Goal: Use online tool/utility: Utilize a website feature to perform a specific function

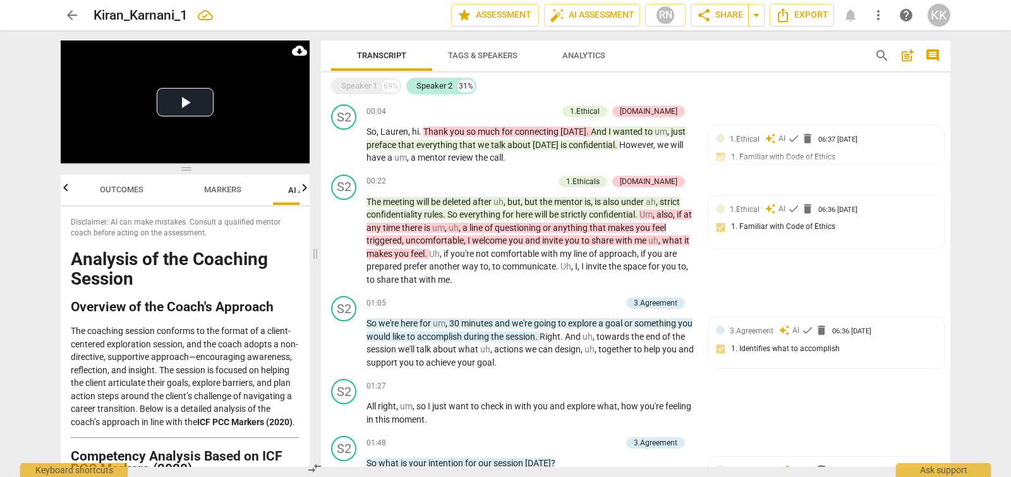
drag, startPoint x: 0, startPoint y: 0, endPoint x: 78, endPoint y: 15, distance: 79.1
click at [78, 15] on span "arrow_back" at bounding box center [71, 15] width 15 height 15
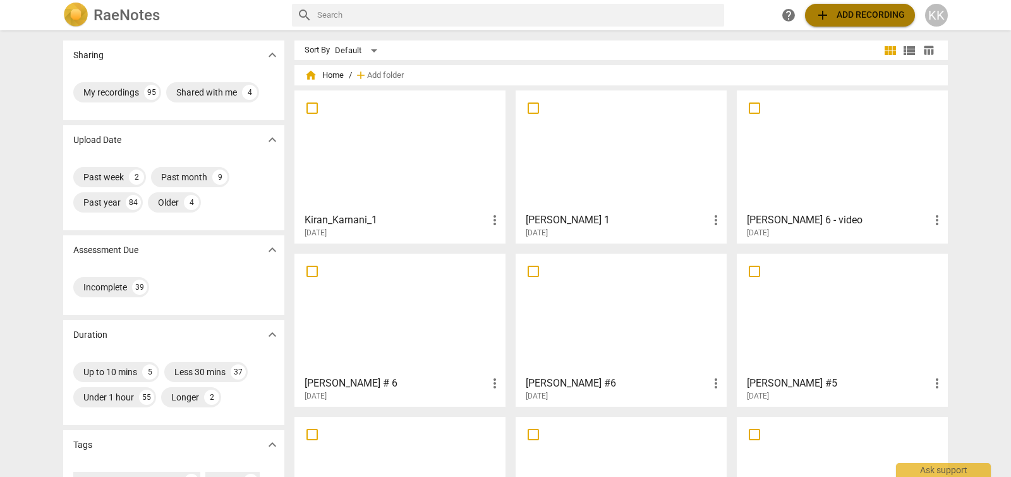
click at [844, 18] on span "add Add recording" at bounding box center [860, 15] width 90 height 15
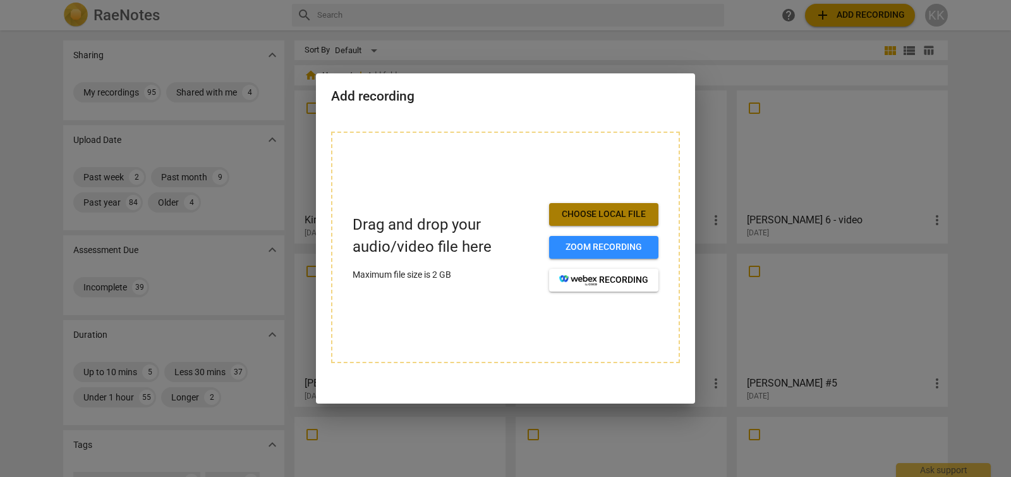
click at [634, 207] on button "Choose local file" at bounding box center [603, 214] width 109 height 23
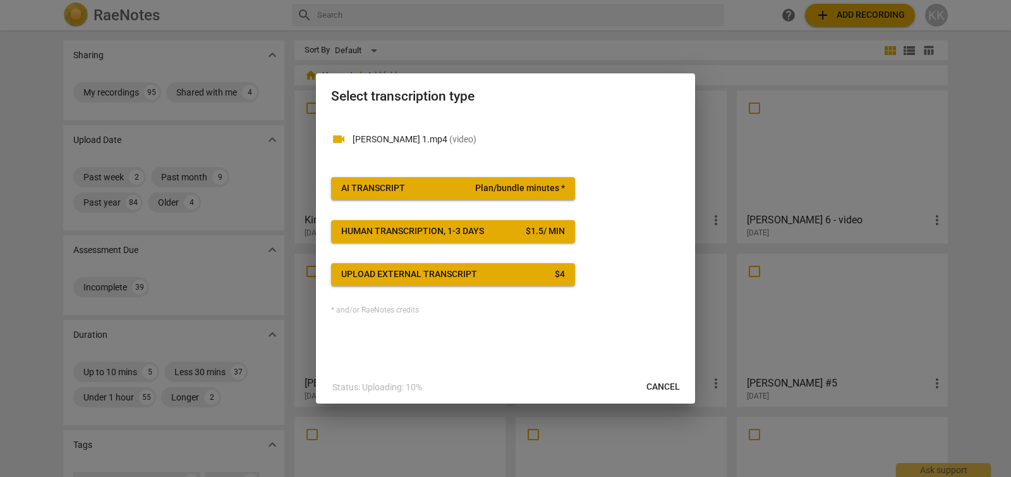
click at [460, 180] on button "AI Transcript Plan/bundle minutes *" at bounding box center [453, 188] width 244 height 23
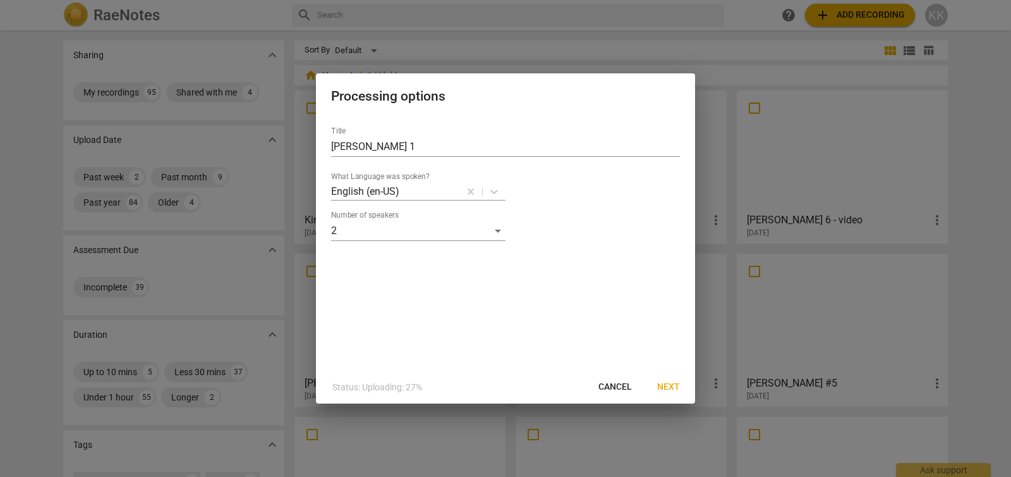
click at [671, 391] on span "Next" at bounding box center [668, 387] width 23 height 13
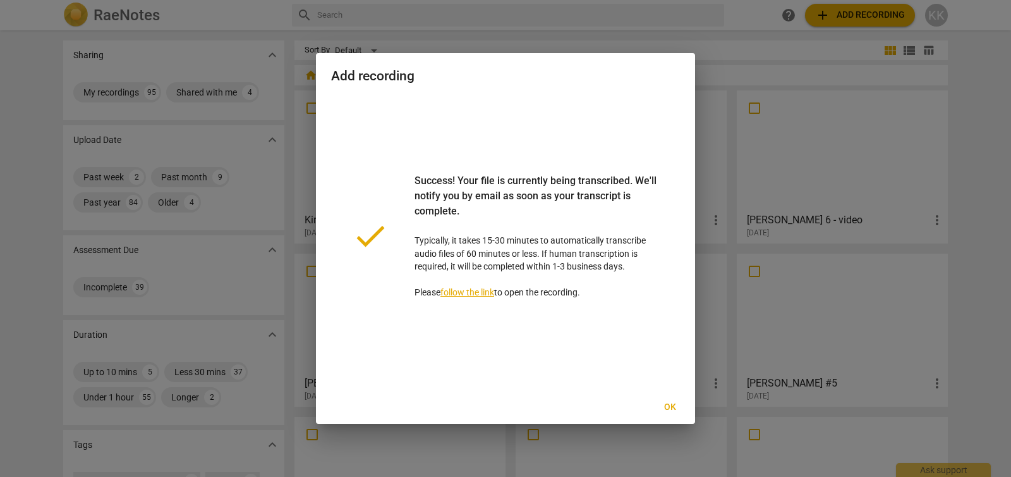
click at [662, 411] on span "Ok" at bounding box center [670, 407] width 20 height 13
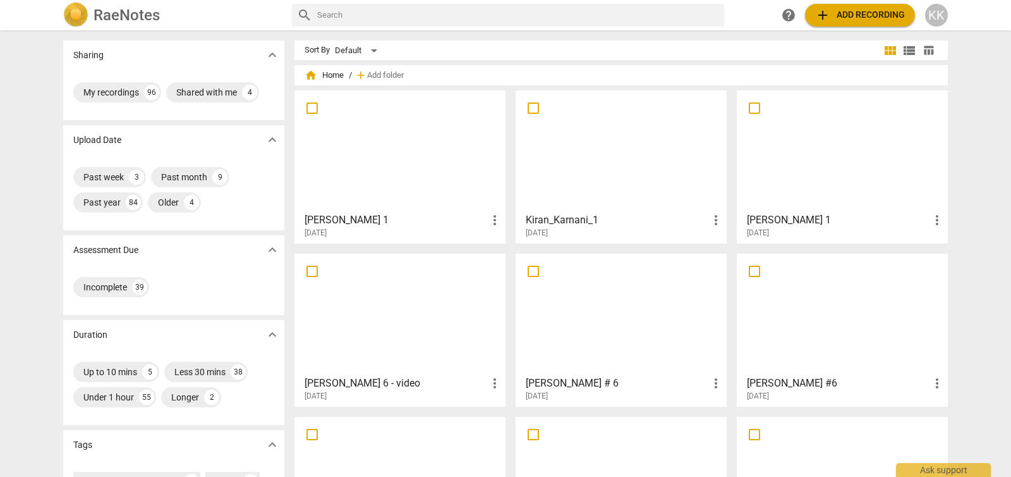
click at [432, 123] on div at bounding box center [400, 151] width 202 height 112
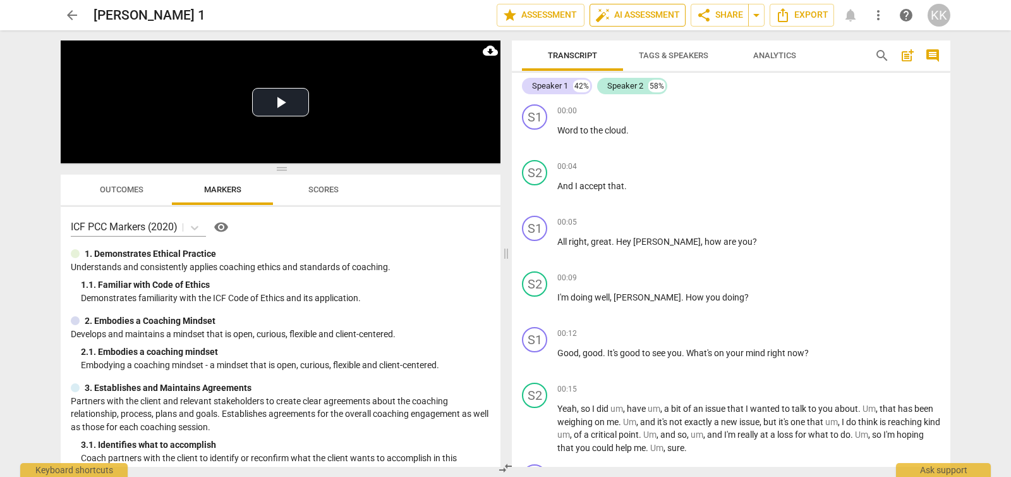
click at [619, 11] on span "auto_fix_high AI Assessment" at bounding box center [637, 15] width 85 height 15
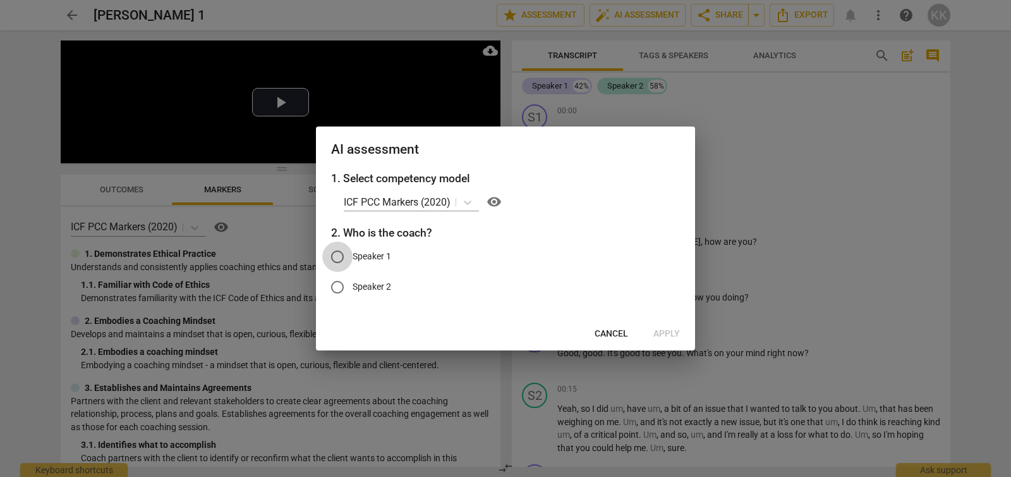
click at [344, 256] on input "Speaker 1" at bounding box center [337, 256] width 30 height 30
radio input "true"
click at [682, 332] on button "Apply" at bounding box center [666, 333] width 47 height 23
